Goal: Use online tool/utility: Utilize a website feature to perform a specific function

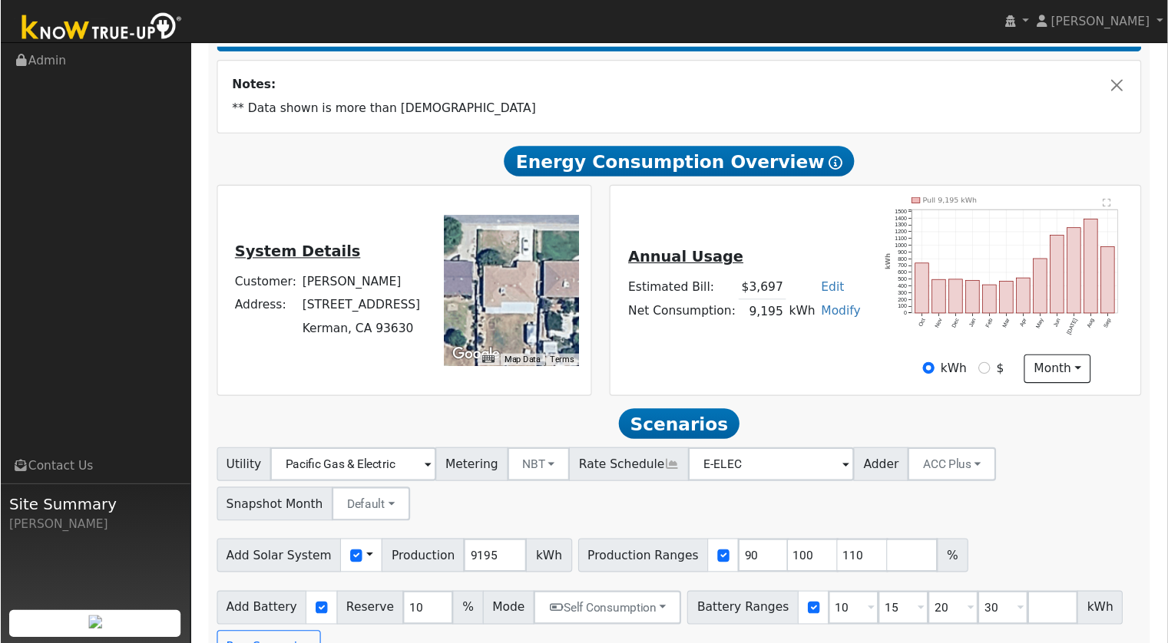
scroll to position [184, 0]
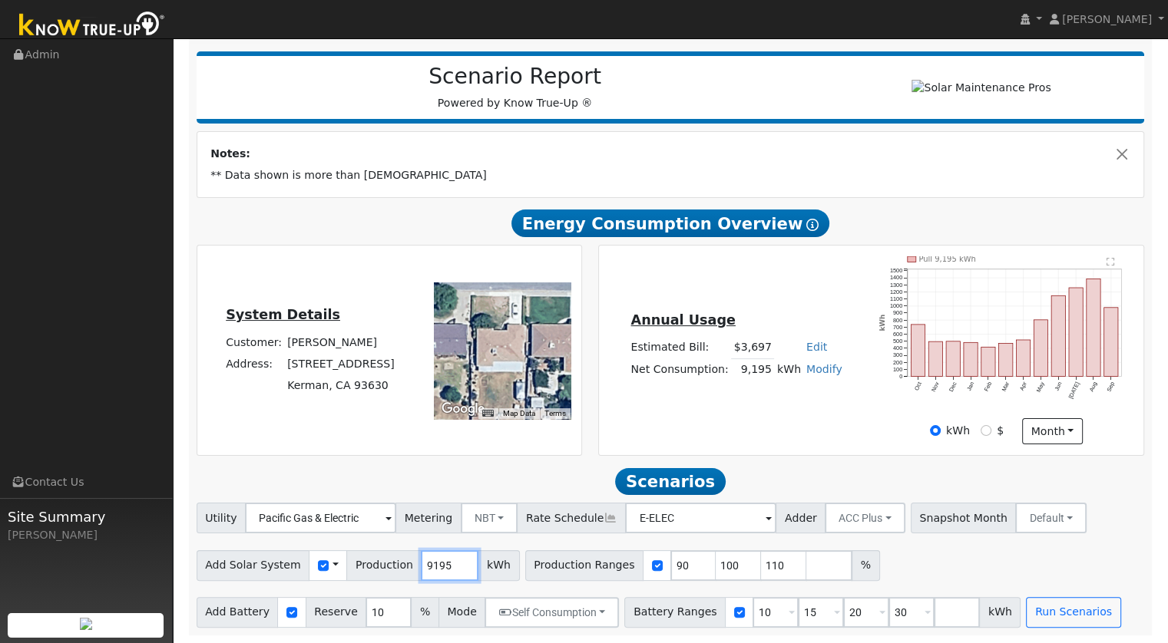
click at [432, 428] on input "9195" at bounding box center [450, 566] width 58 height 31
click at [431, 428] on input "9195" at bounding box center [450, 566] width 58 height 31
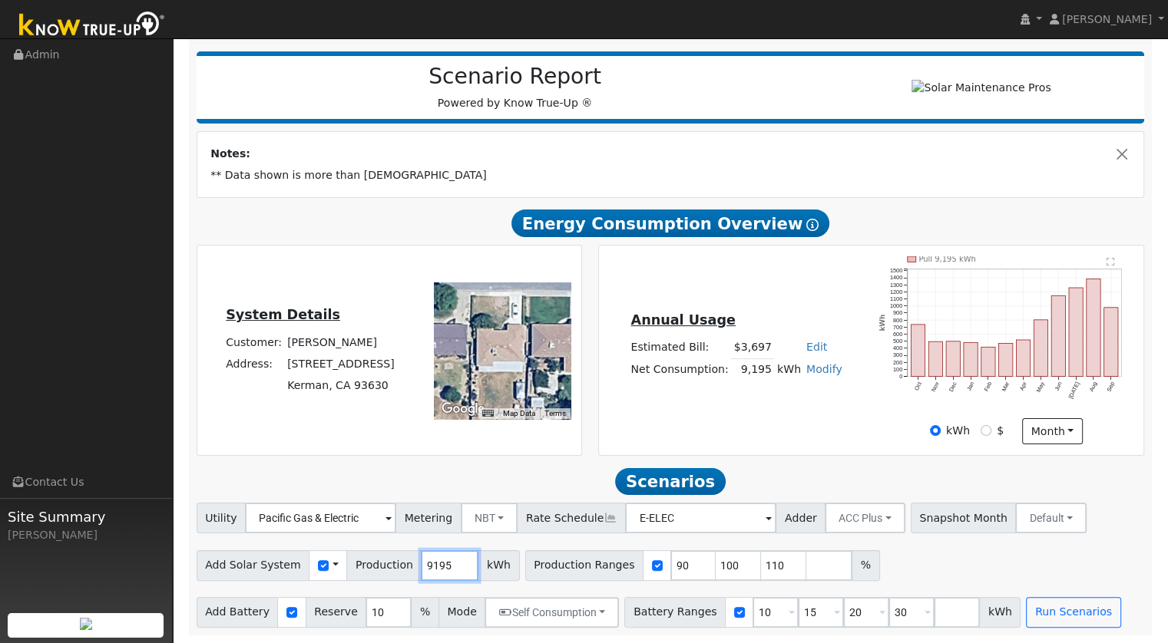
click at [431, 428] on input "9195" at bounding box center [450, 566] width 58 height 31
type input "13812"
click at [670, 428] on input "90" at bounding box center [693, 566] width 46 height 31
type input "100"
type input "110"
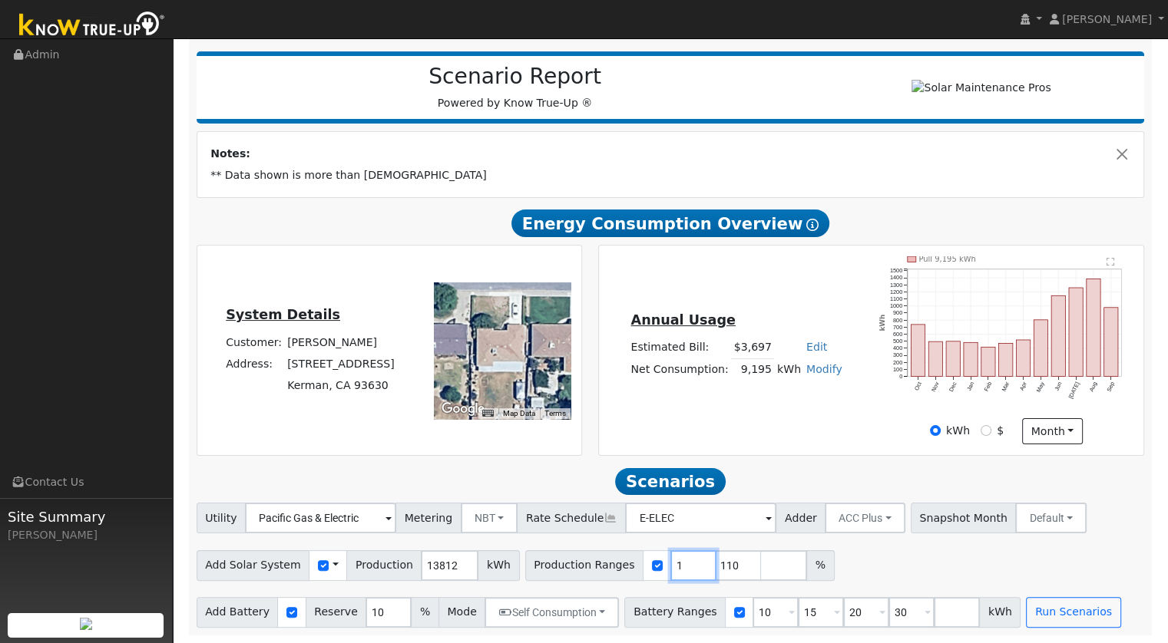
type input "110"
type input "100"
click at [778, 428] on div "Add Solar System Use CSV Data Production 13812 kWh Production Ranges 100 %" at bounding box center [670, 563] width 954 height 36
click at [752, 428] on input "10" at bounding box center [775, 612] width 46 height 31
type input "15"
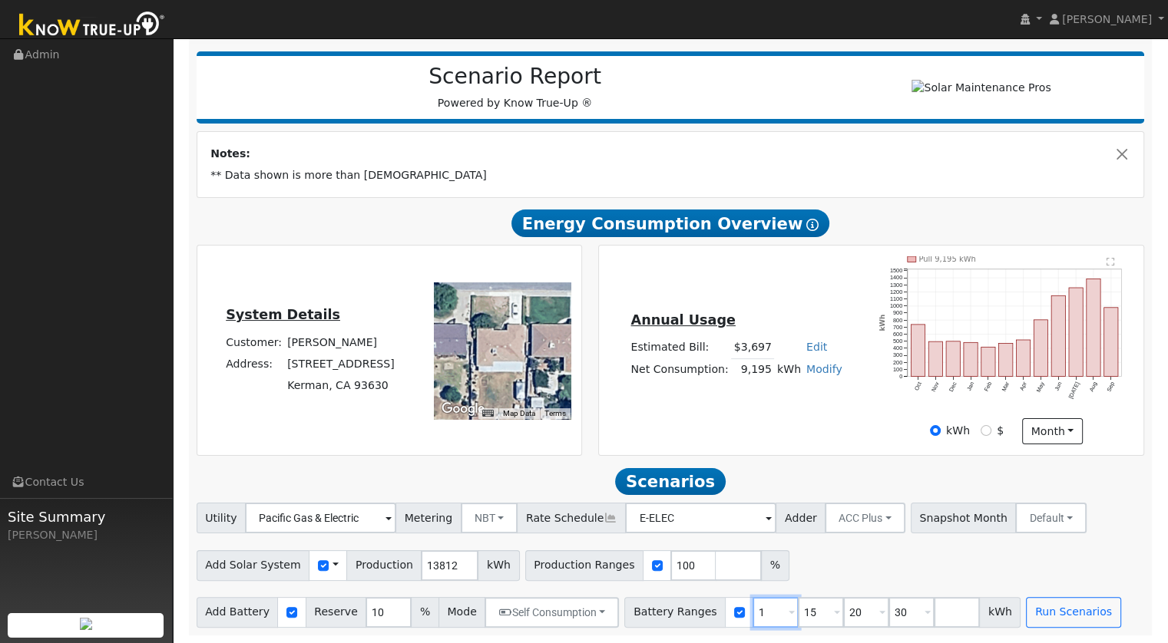
type input "20"
type input "30"
type input "20"
type input "30"
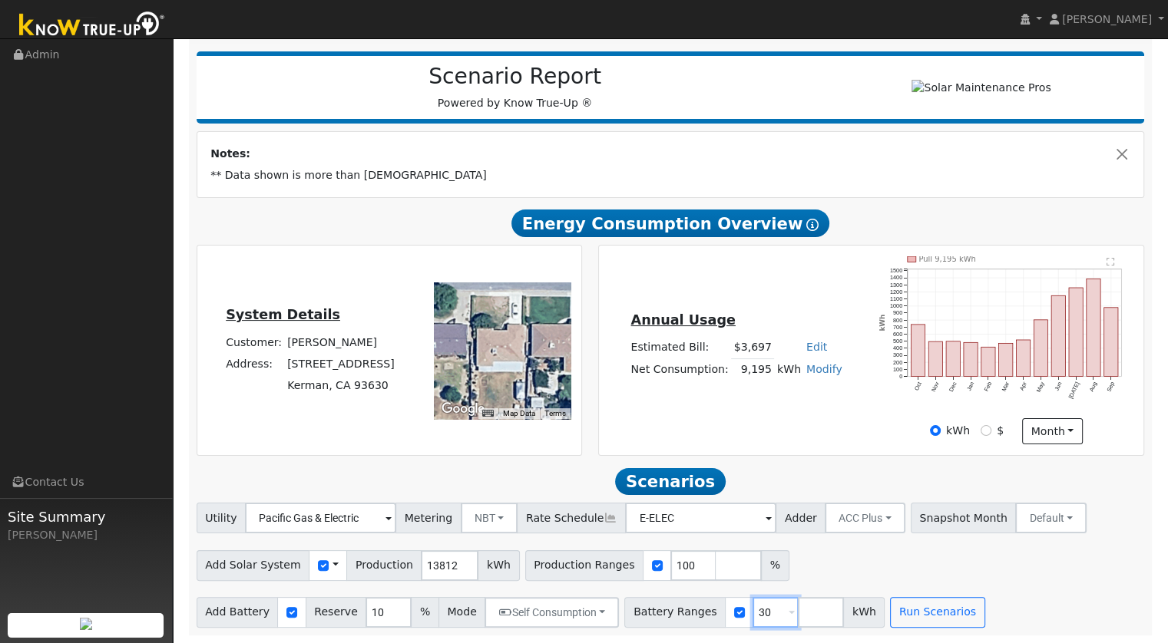
type input "3"
type input "13.5"
click at [375, 428] on input "10" at bounding box center [388, 612] width 46 height 31
click at [572, 428] on button "Self Consumption" at bounding box center [551, 612] width 134 height 31
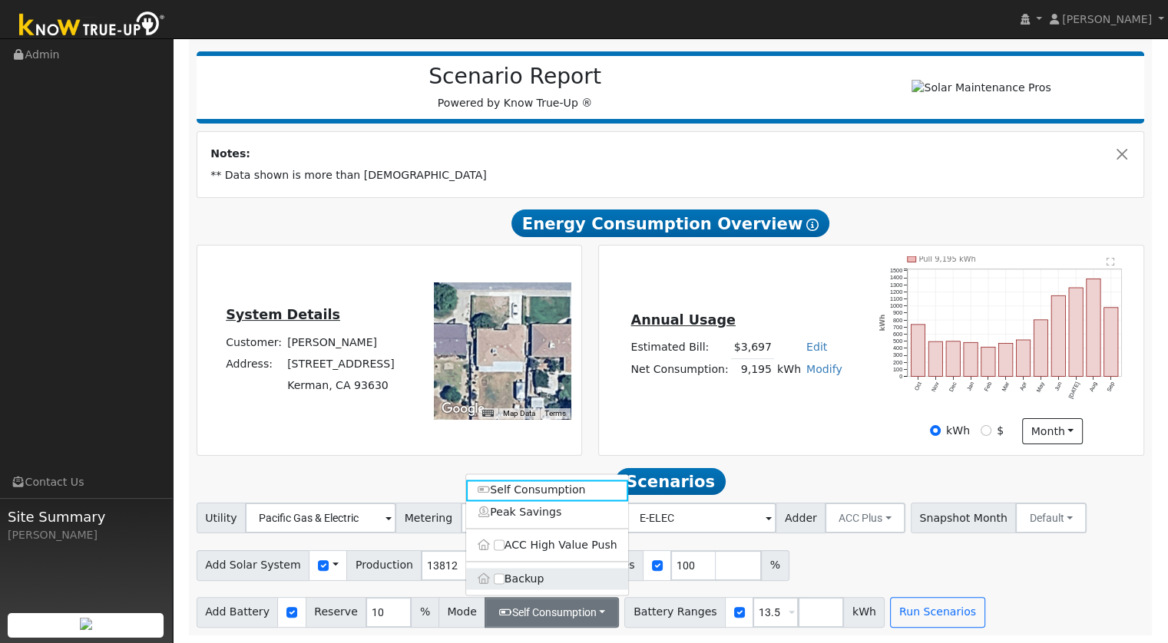
click at [507, 428] on label "Backup" at bounding box center [547, 578] width 162 height 21
click at [504, 428] on input "Backup" at bounding box center [499, 579] width 11 height 11
type input "20"
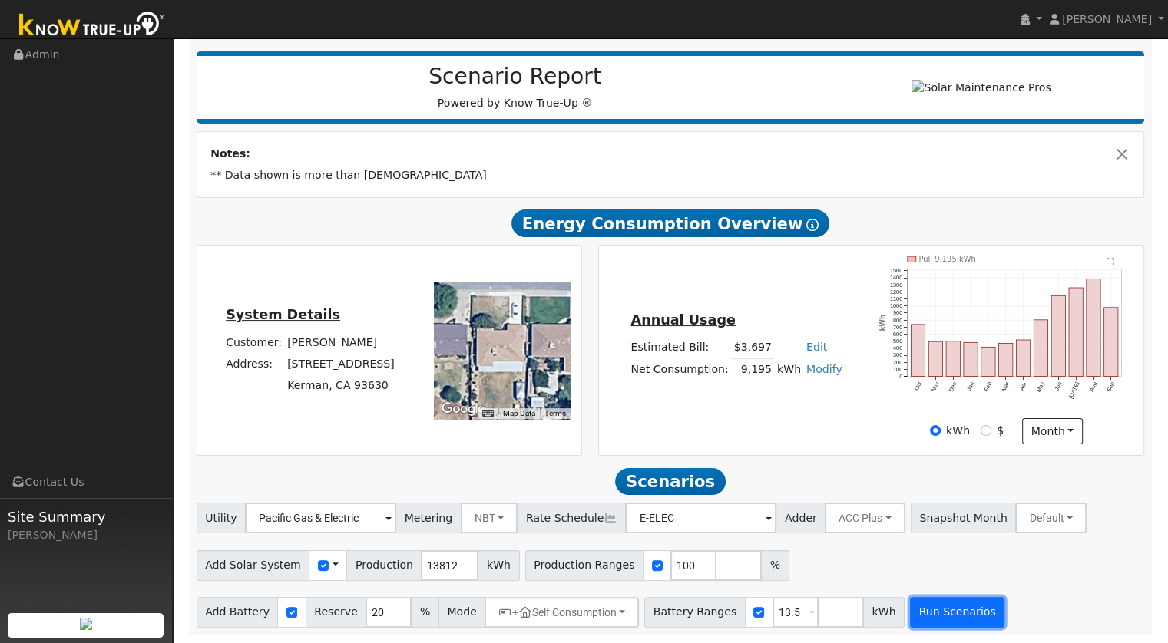
click at [778, 428] on button "Run Scenarios" at bounding box center [957, 612] width 94 height 31
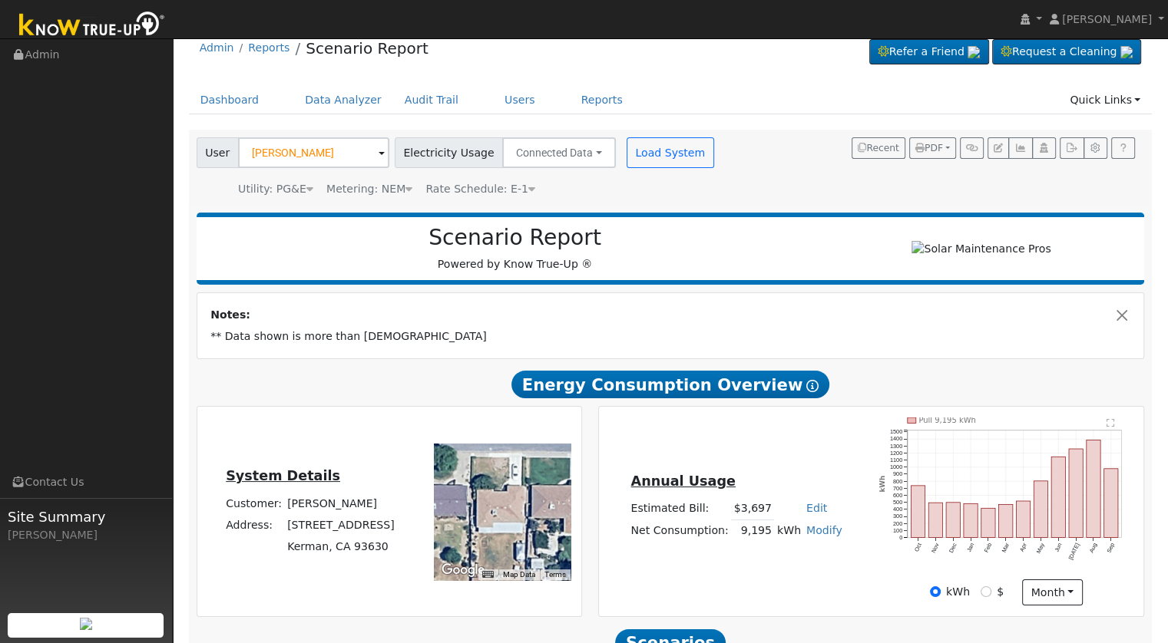
scroll to position [0, 0]
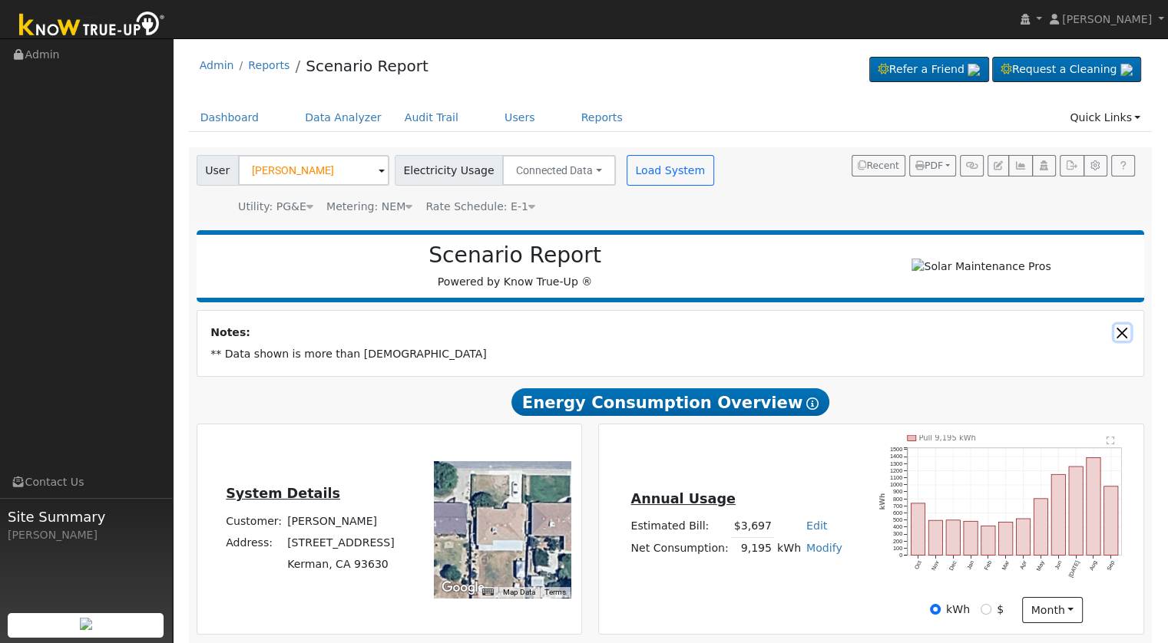
click at [778, 339] on button "Close" at bounding box center [1122, 333] width 16 height 16
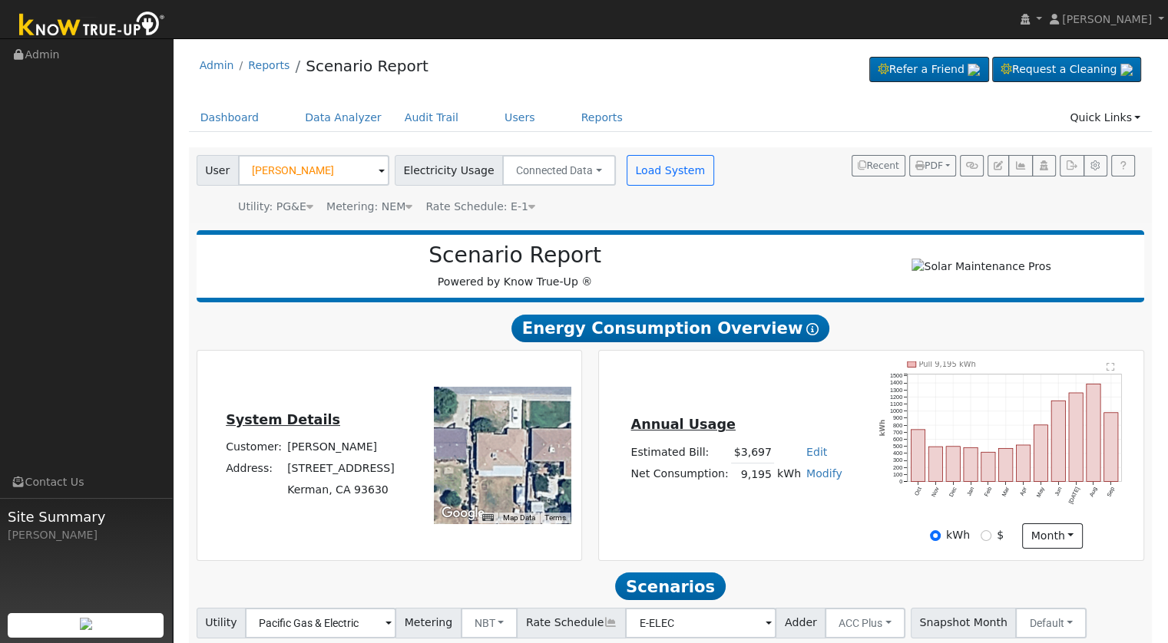
scroll to position [281, 0]
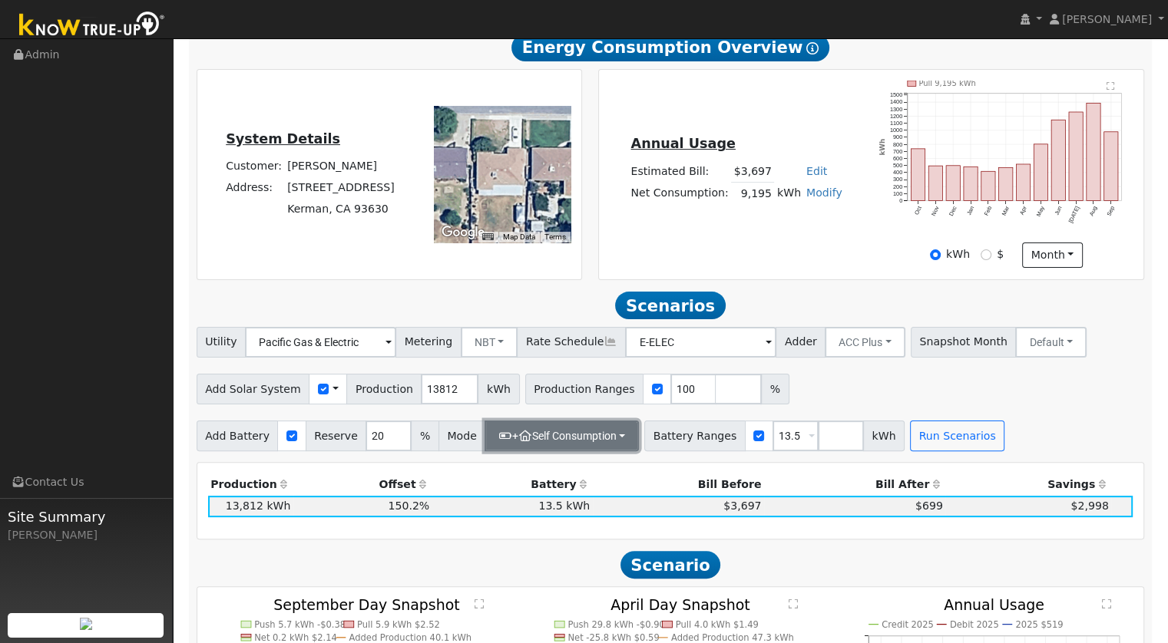
click at [596, 428] on button "+ Self Consumption" at bounding box center [561, 436] width 154 height 31
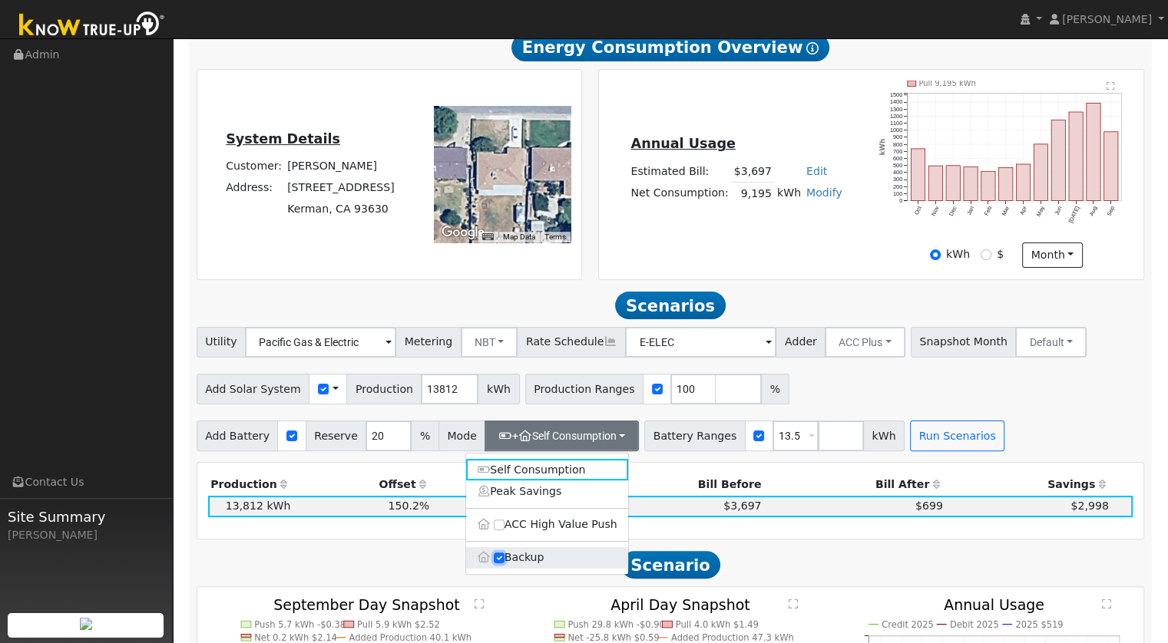
click at [494, 428] on input "Backup" at bounding box center [499, 558] width 11 height 11
checkbox input "false"
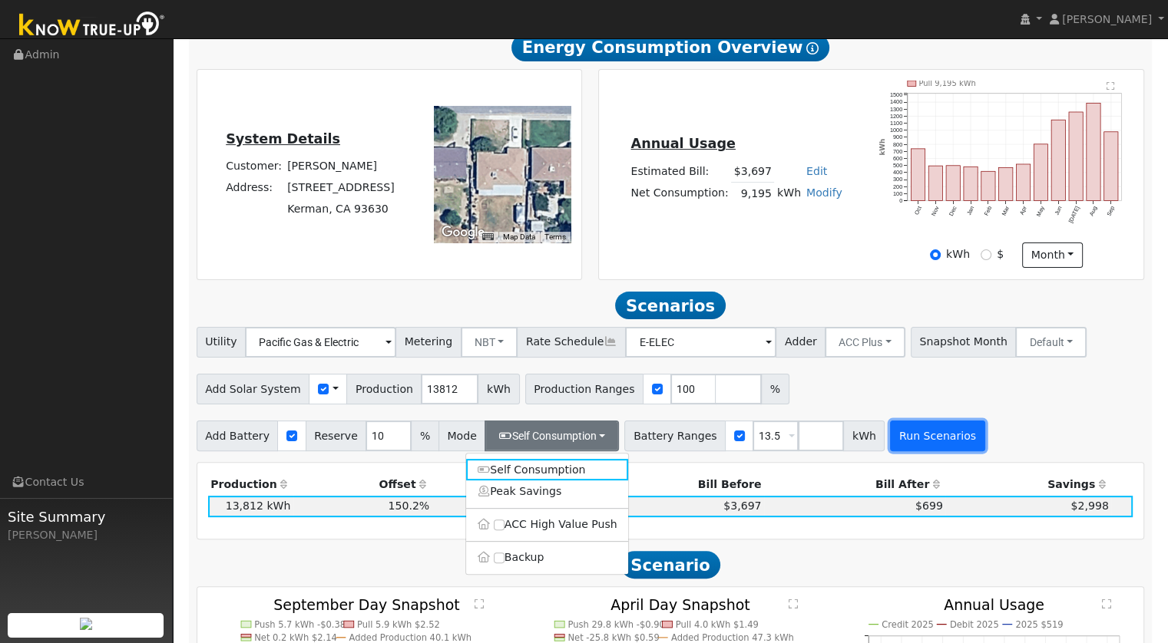
click at [778, 428] on button "Run Scenarios" at bounding box center [937, 436] width 94 height 31
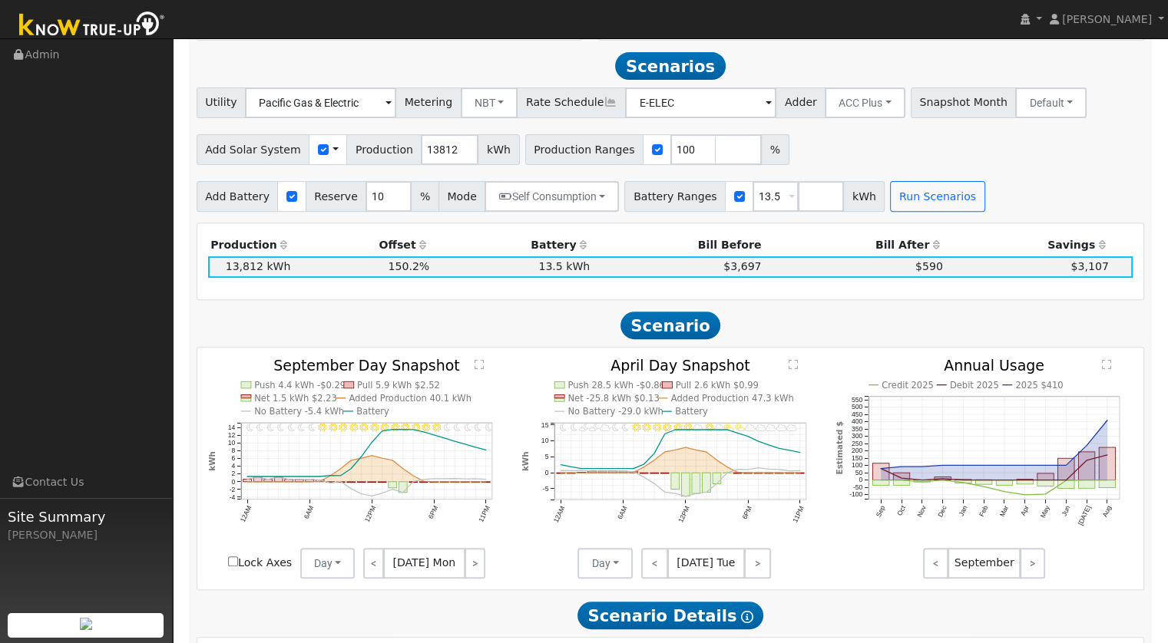
scroll to position [531, 0]
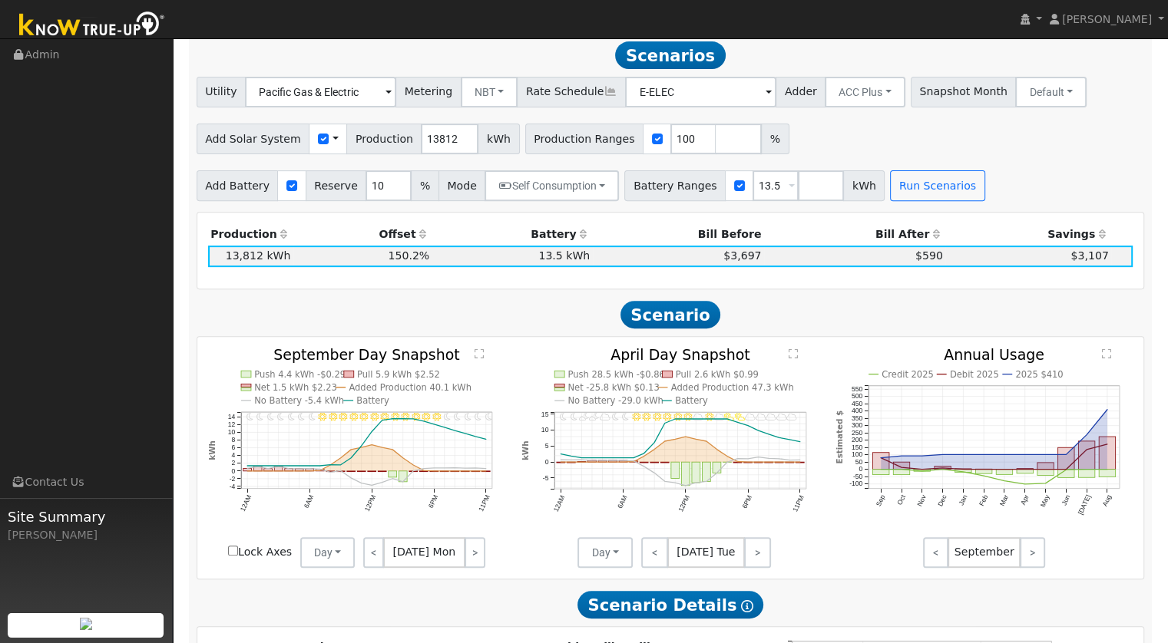
click at [624, 186] on span "Battery Ranges" at bounding box center [674, 185] width 101 height 31
click at [577, 190] on button "Self Consumption" at bounding box center [551, 185] width 134 height 31
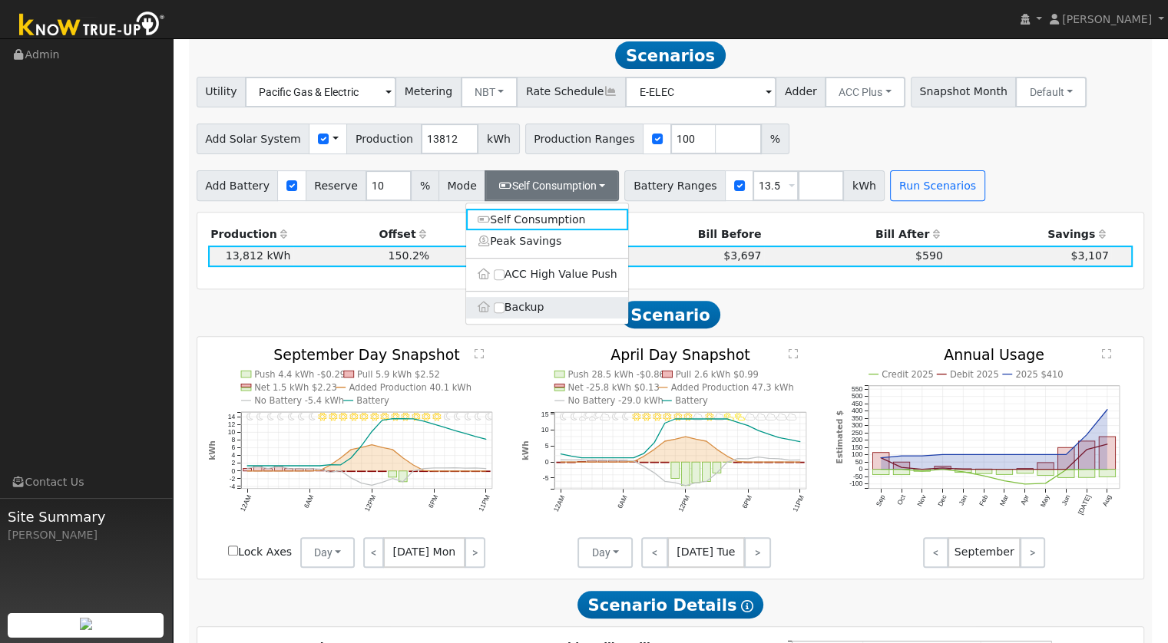
click at [507, 316] on label "Backup" at bounding box center [547, 307] width 162 height 21
click at [504, 313] on input "Backup" at bounding box center [499, 308] width 11 height 11
type input "20"
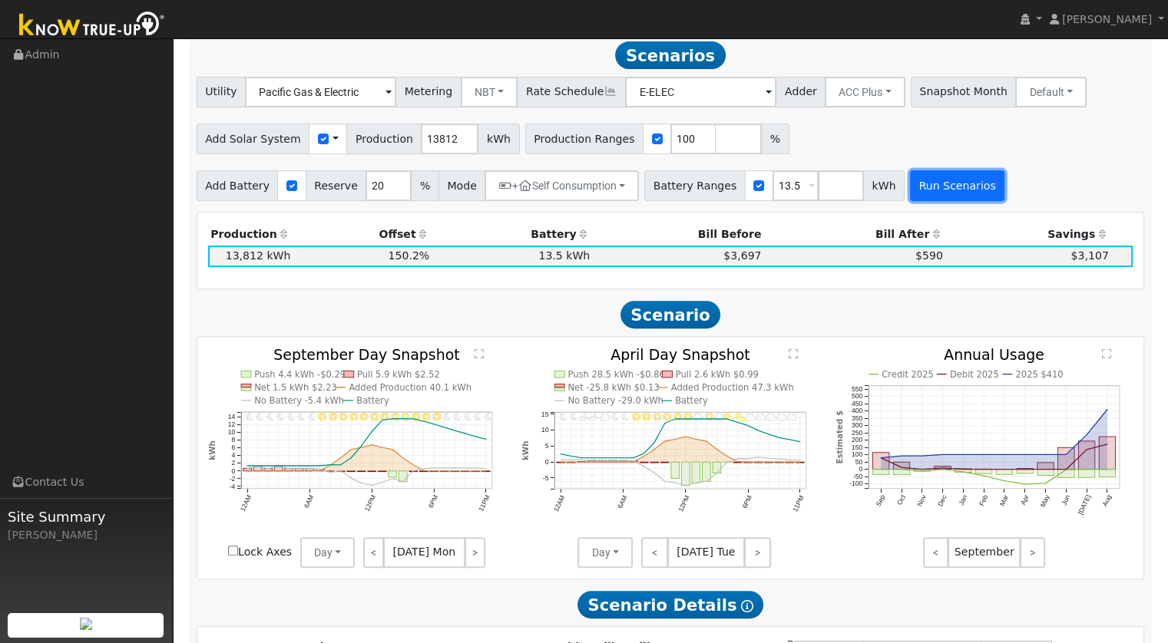
click at [778, 196] on button "Run Scenarios" at bounding box center [957, 185] width 94 height 31
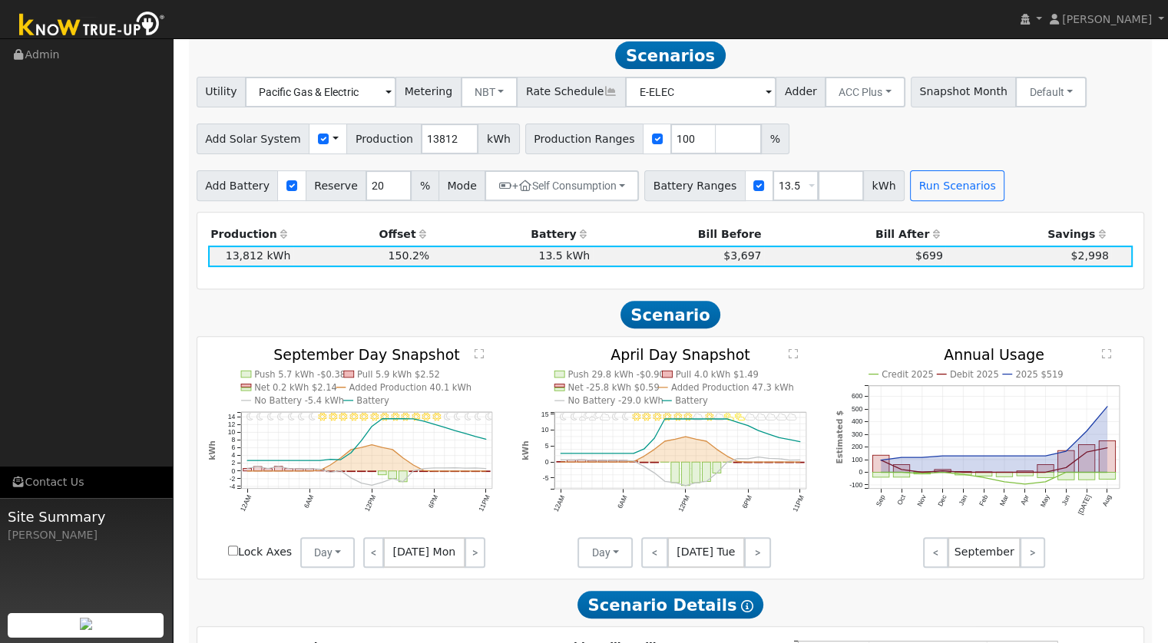
click at [6, 428] on link "Contact Us" at bounding box center [86, 482] width 173 height 31
